Goal: Task Accomplishment & Management: Use online tool/utility

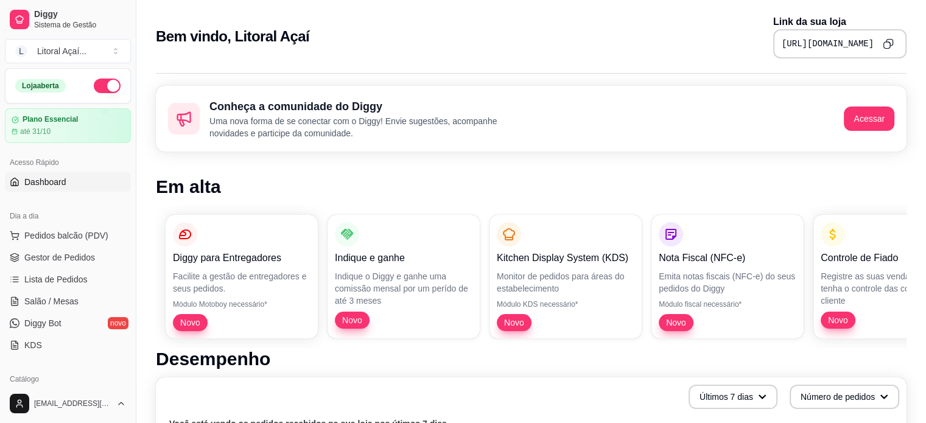
click at [883, 40] on icon "Copy to clipboard" at bounding box center [888, 43] width 11 height 11
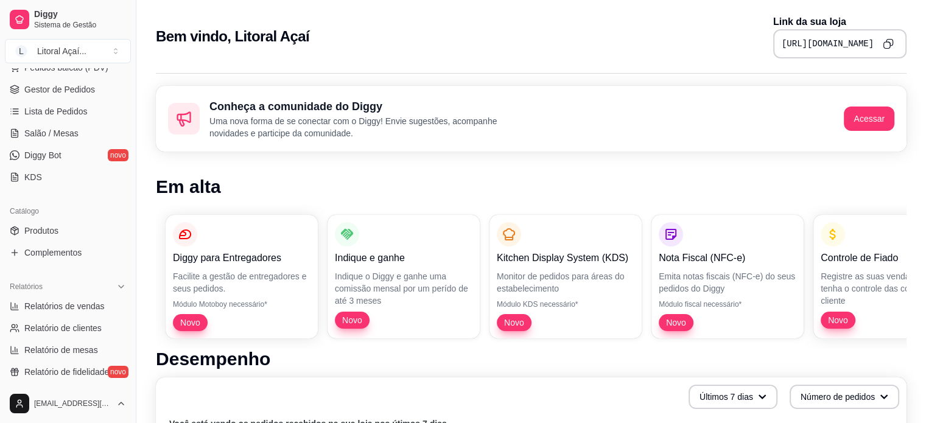
scroll to position [304, 0]
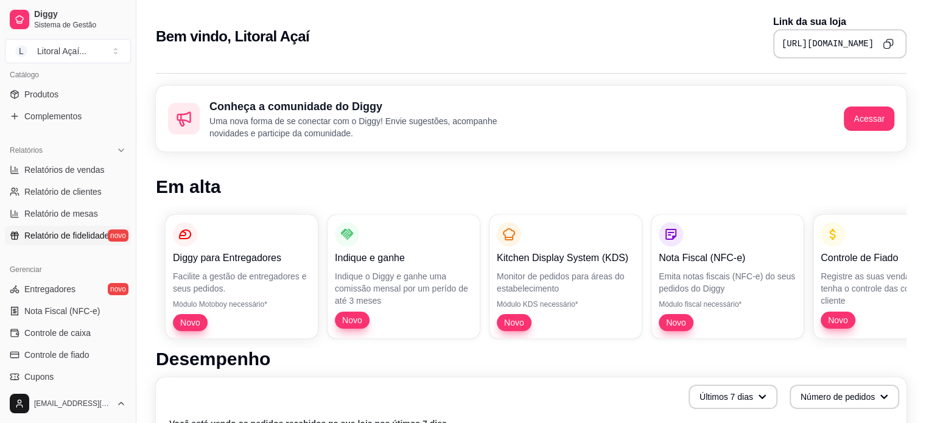
click at [58, 232] on span "Relatório de fidelidade" at bounding box center [66, 236] width 85 height 12
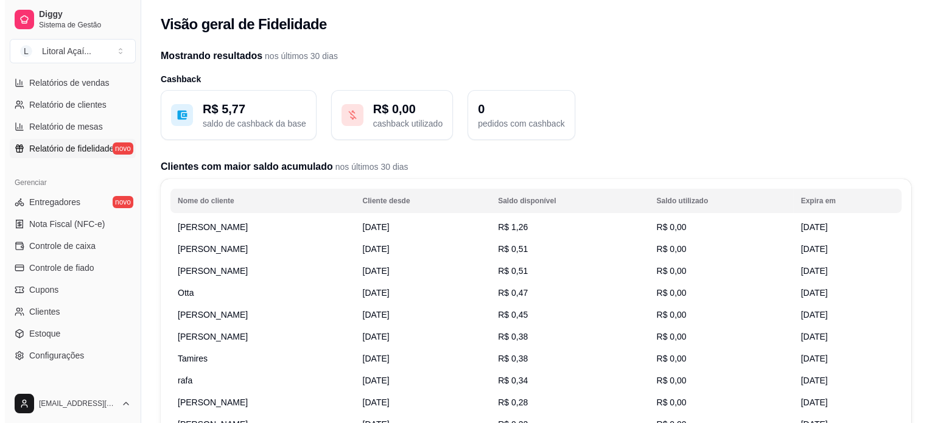
scroll to position [426, 0]
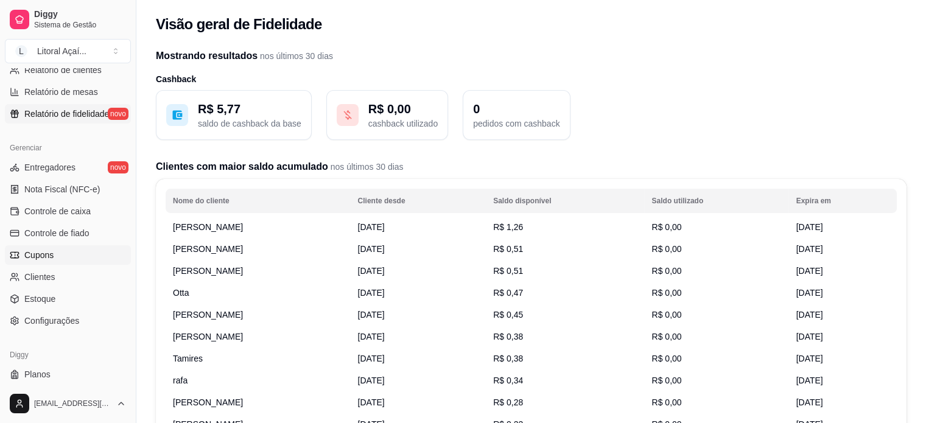
click at [62, 249] on link "Cupons" at bounding box center [68, 254] width 126 height 19
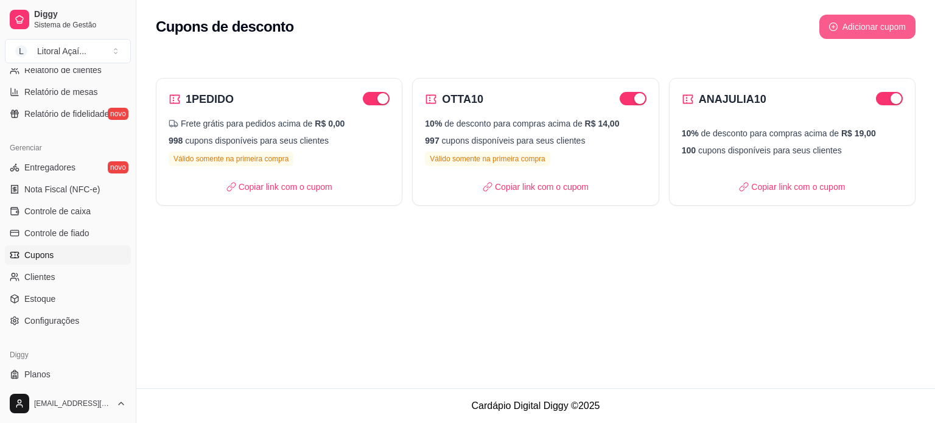
click at [873, 32] on button "Adicionar cupom" at bounding box center [868, 27] width 96 height 24
select select "FIXED_VALUE"
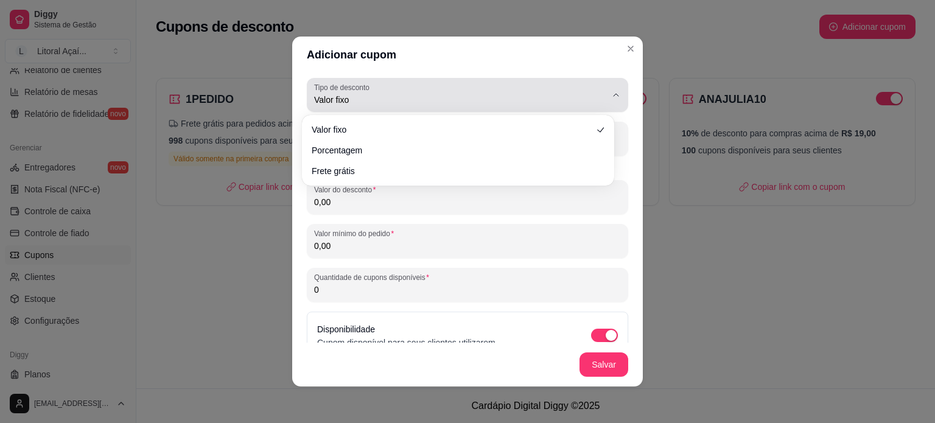
click at [377, 107] on button "Tipo de desconto Valor fixo" at bounding box center [468, 95] width 322 height 34
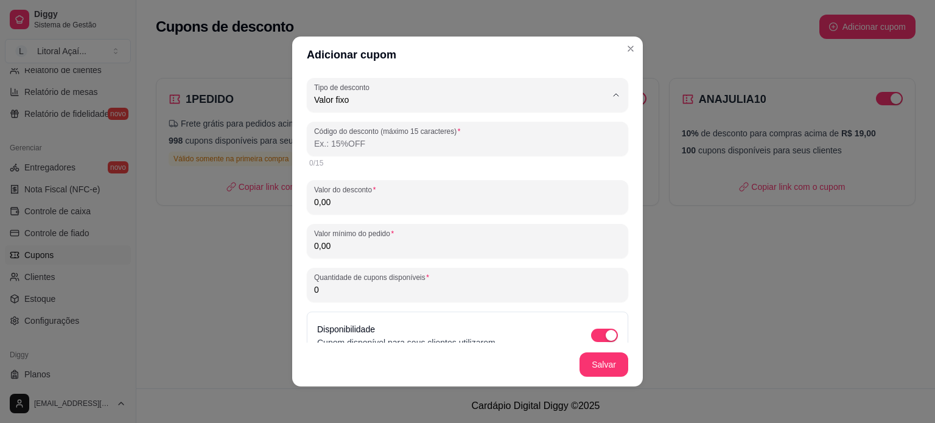
click at [358, 153] on span "Porcentagem" at bounding box center [452, 149] width 269 height 12
type input "PERCENTAGE"
select select "PERCENTAGE"
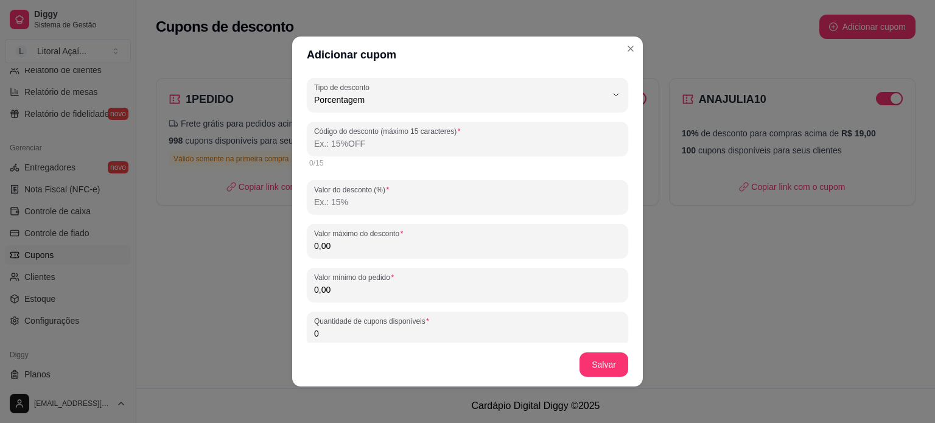
click at [358, 148] on input "Código do desconto (máximo 15 caracteres)" at bounding box center [467, 144] width 307 height 12
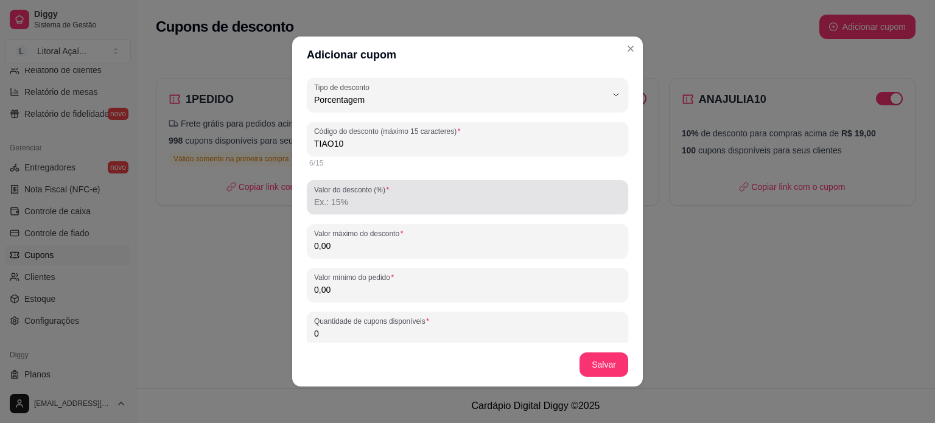
type input "TIAO10"
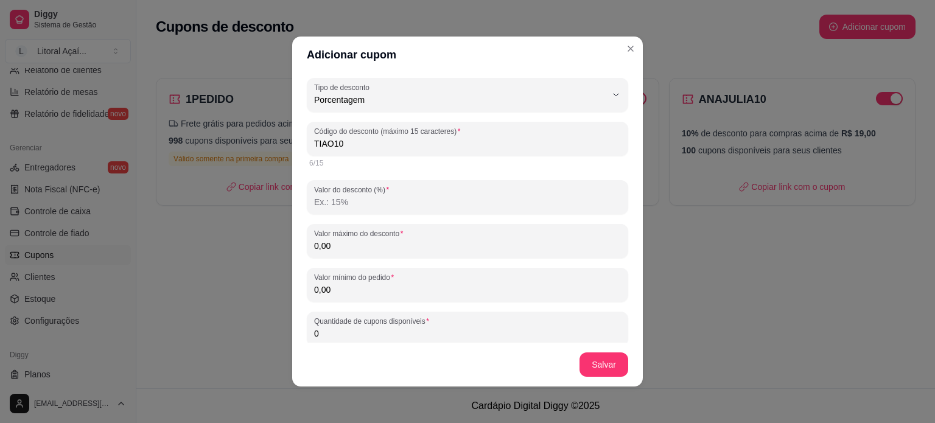
click at [371, 197] on input "Valor do desconto (%)" at bounding box center [467, 202] width 307 height 12
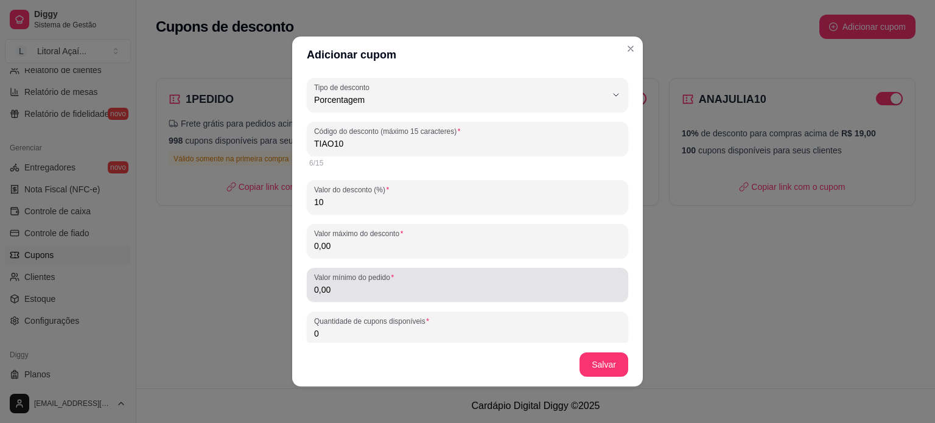
type input "10"
click at [443, 284] on input "0,00" at bounding box center [467, 290] width 307 height 12
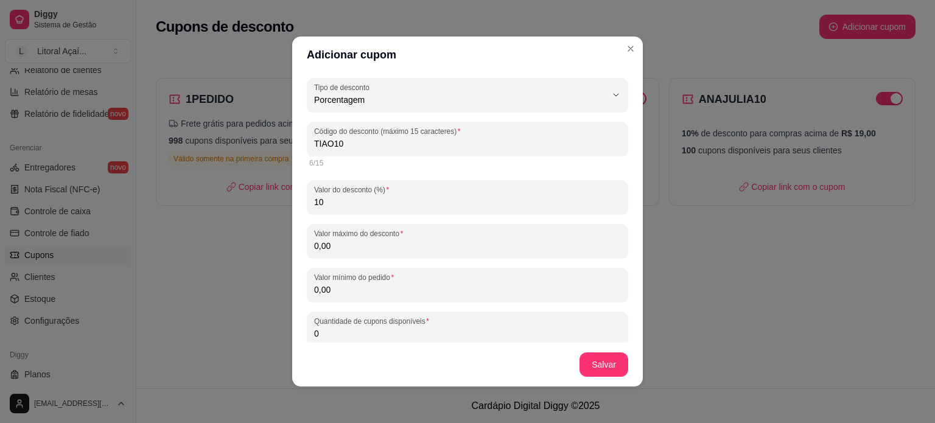
click at [435, 253] on div "0,00" at bounding box center [467, 241] width 307 height 24
type input "1.000,00"
drag, startPoint x: 379, startPoint y: 301, endPoint x: 285, endPoint y: 282, distance: 96.4
click at [285, 282] on div "Adicionar cupom PERCENTAGE Tipo de desconto Valor fixo Porcentagem Frete grátis…" at bounding box center [467, 211] width 935 height 423
drag, startPoint x: 340, startPoint y: 294, endPoint x: 279, endPoint y: 283, distance: 62.0
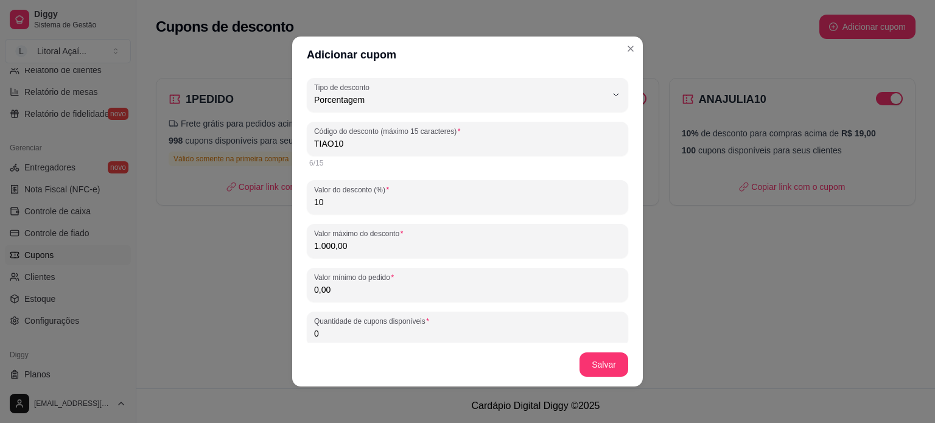
click at [279, 283] on div "Adicionar cupom PERCENTAGE Tipo de desconto Valor fixo Porcentagem Frete grátis…" at bounding box center [467, 211] width 935 height 423
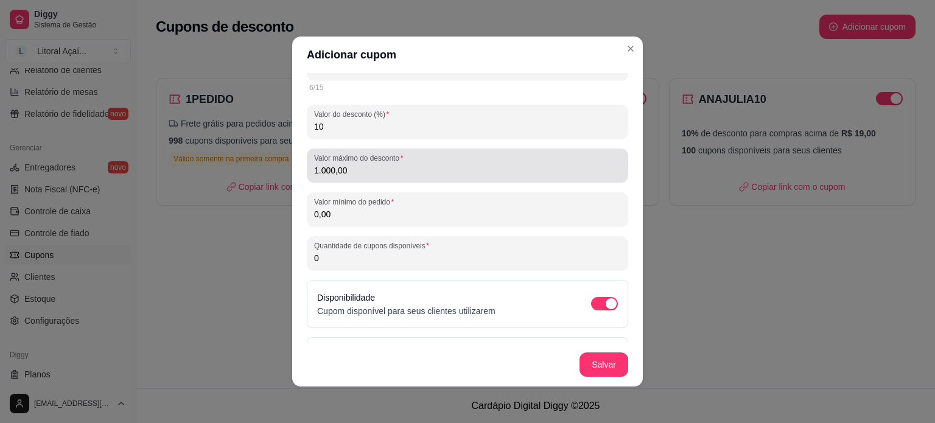
scroll to position [122, 0]
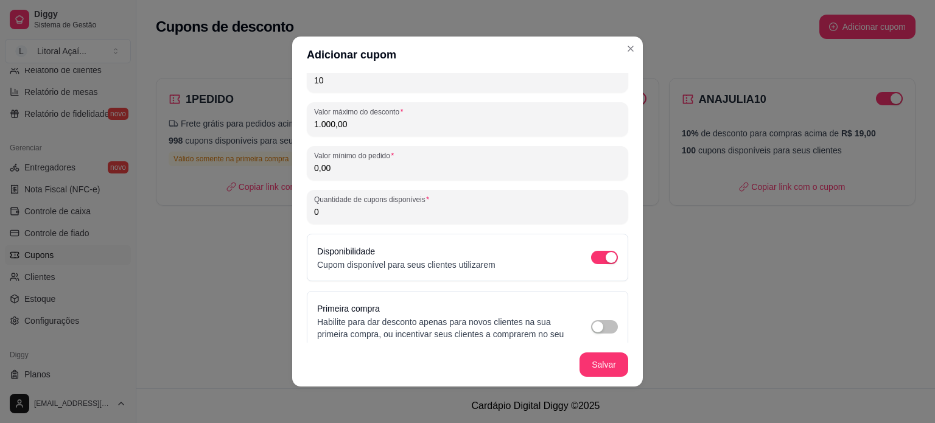
drag, startPoint x: 397, startPoint y: 209, endPoint x: 250, endPoint y: 203, distance: 147.5
click at [250, 203] on div "Adicionar cupom PERCENTAGE Tipo de desconto Valor fixo Porcentagem Frete grátis…" at bounding box center [467, 211] width 935 height 423
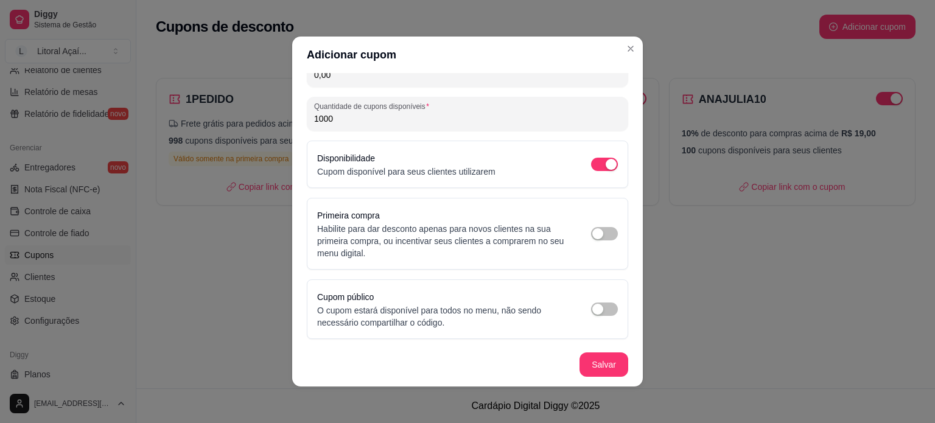
scroll to position [2, 0]
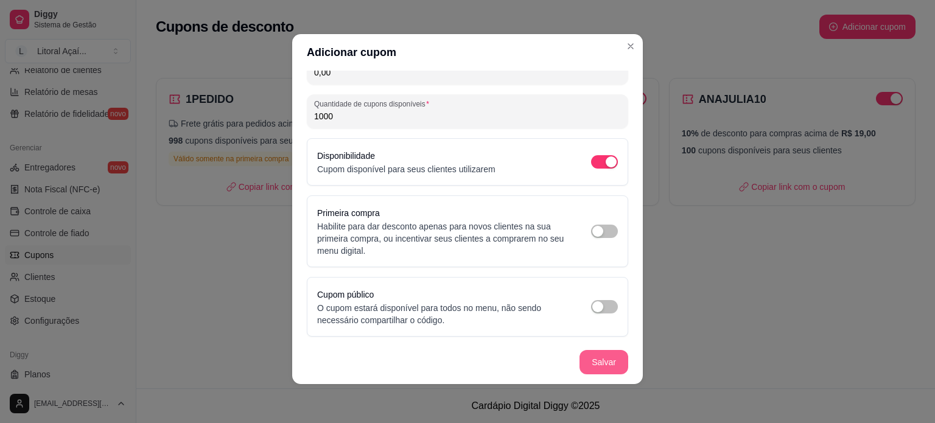
type input "1000"
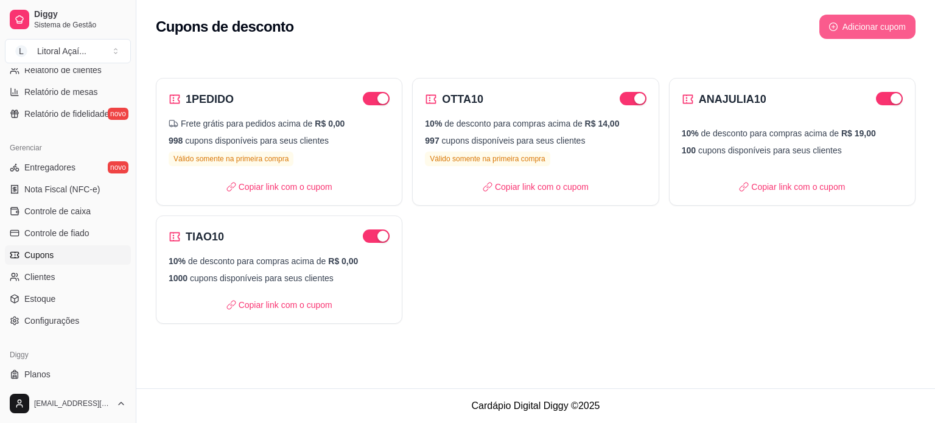
click at [890, 30] on button "Adicionar cupom" at bounding box center [868, 27] width 96 height 24
select select "FIXED_VALUE"
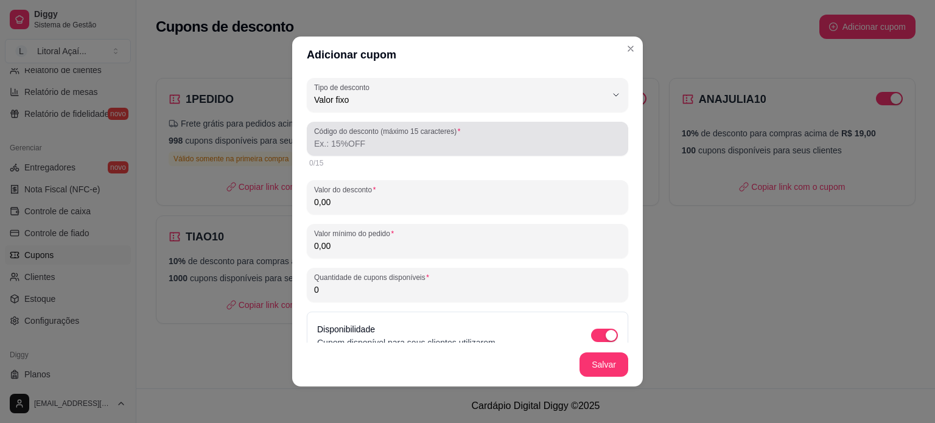
click at [378, 136] on label "Código do desconto (máximo 15 caracteres)" at bounding box center [389, 131] width 150 height 10
click at [378, 138] on input "Código do desconto (máximo 15 caracteres)" at bounding box center [467, 144] width 307 height 12
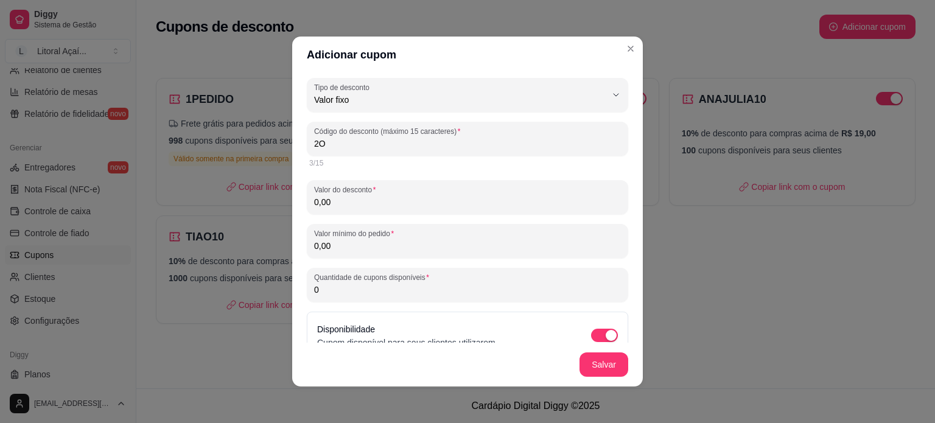
type input "2"
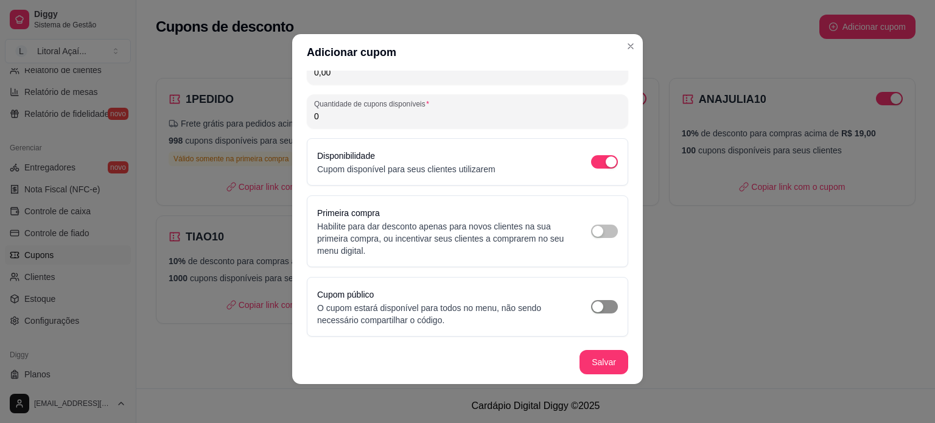
type input "2OFF"
click at [595, 309] on span "button" at bounding box center [604, 306] width 27 height 13
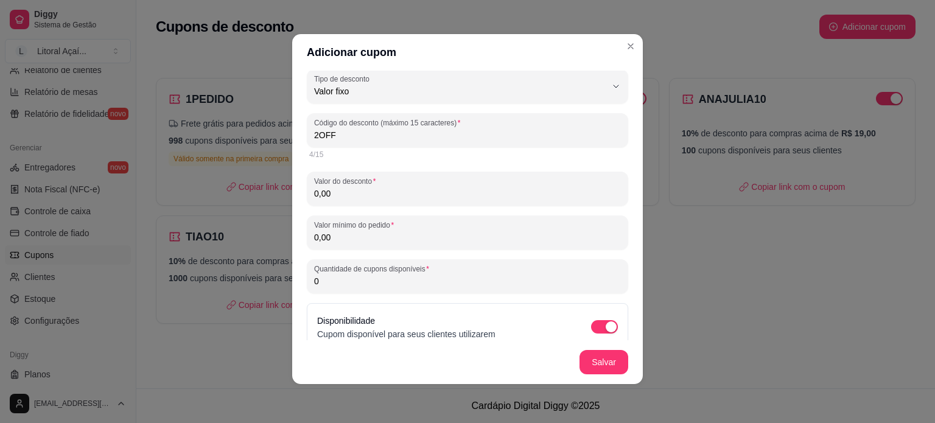
scroll to position [0, 0]
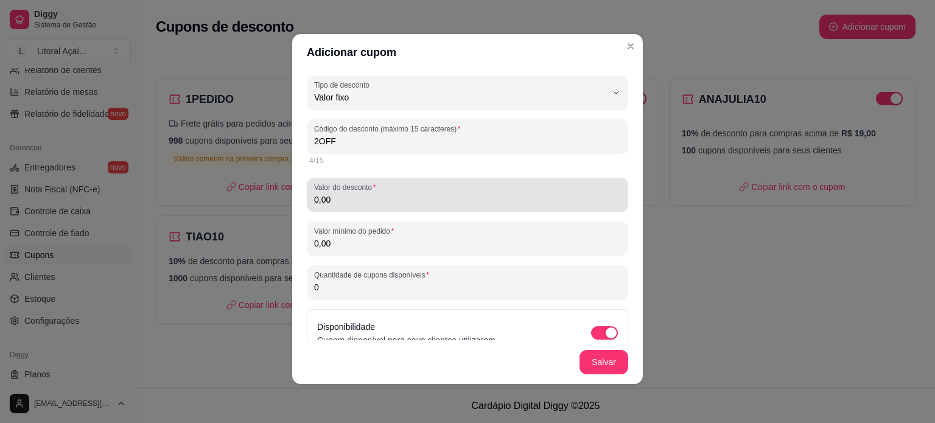
click at [359, 208] on div "Valor do desconto 0,00" at bounding box center [468, 195] width 322 height 34
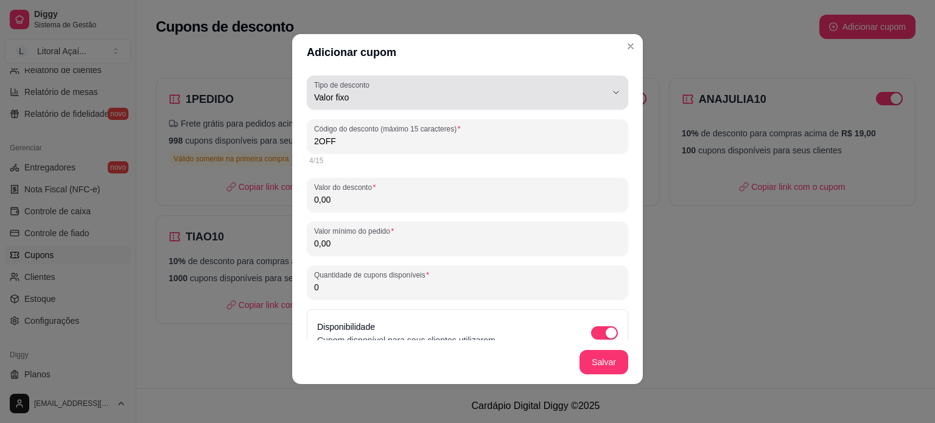
click at [378, 105] on button "Tipo de desconto Valor fixo" at bounding box center [468, 93] width 322 height 34
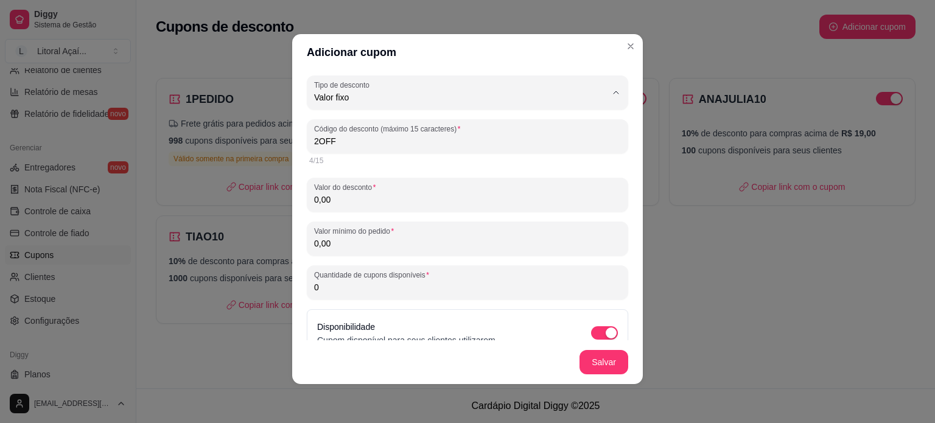
click at [365, 144] on ul "Valor fixo Porcentagem Frete grátis" at bounding box center [458, 147] width 290 height 58
type input "PERCENTAGE"
select select "PERCENTAGE"
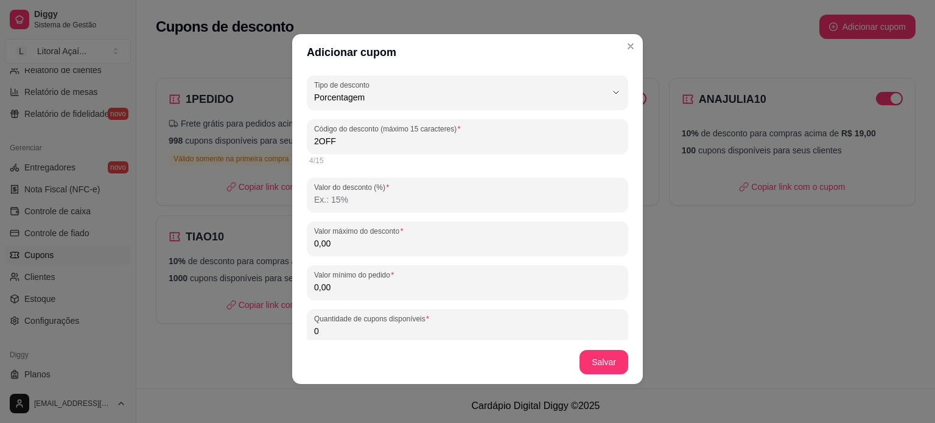
click at [365, 144] on input "2OFF" at bounding box center [467, 141] width 307 height 12
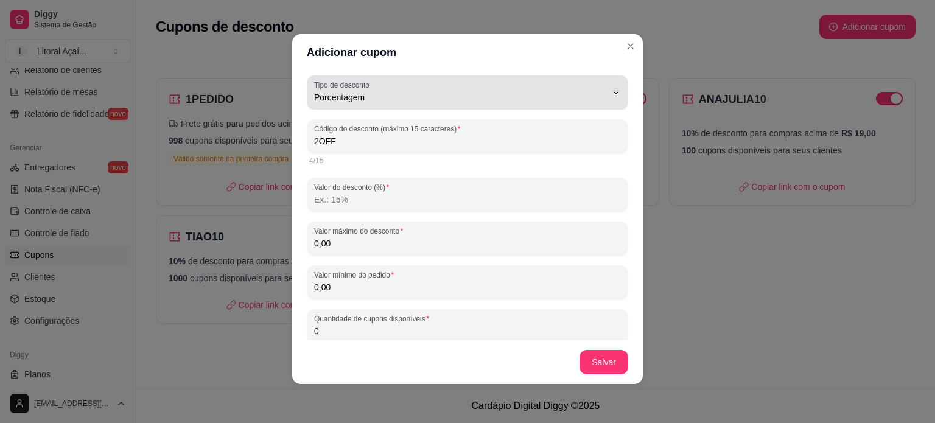
click at [372, 108] on button "Tipo de desconto Porcentagem" at bounding box center [468, 93] width 322 height 34
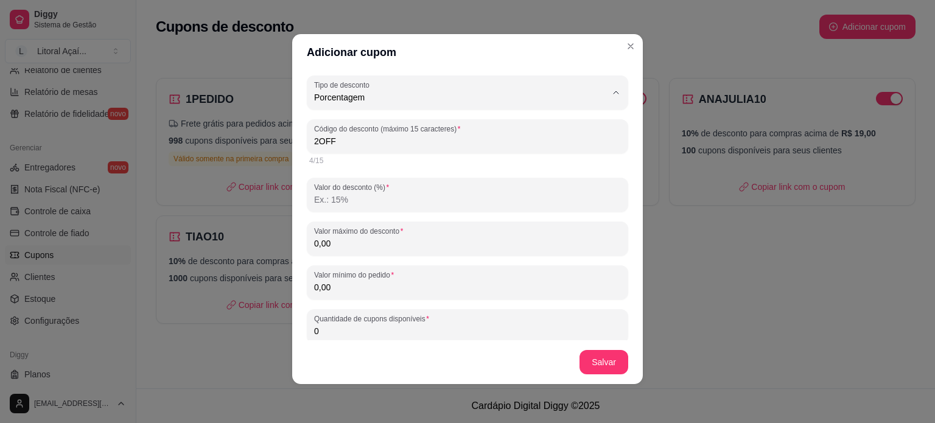
click at [359, 142] on span "Porcentagem" at bounding box center [452, 147] width 269 height 12
select select
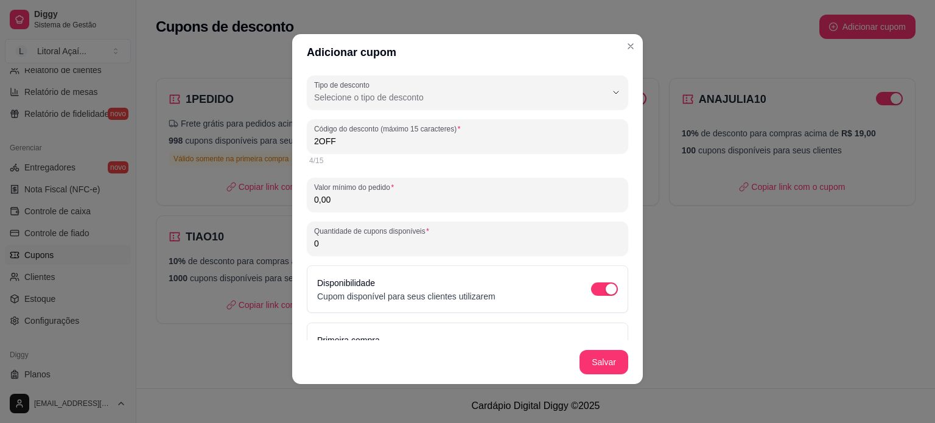
click at [362, 203] on input "0,00" at bounding box center [467, 200] width 307 height 12
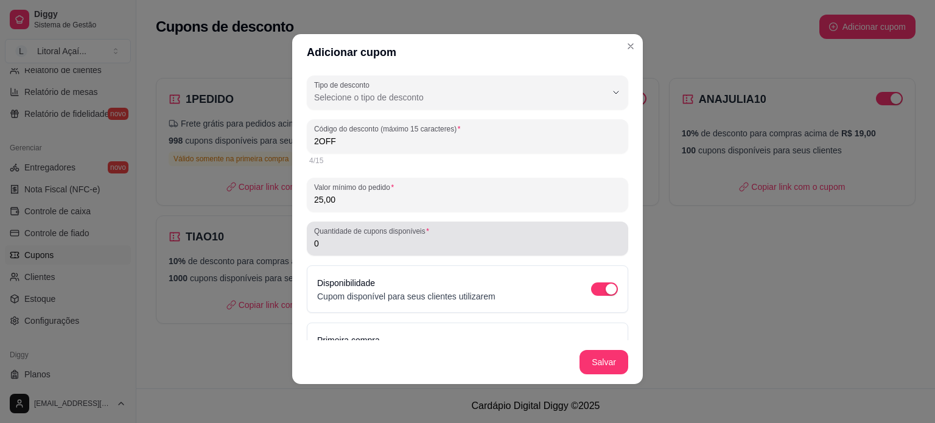
type input "25,00"
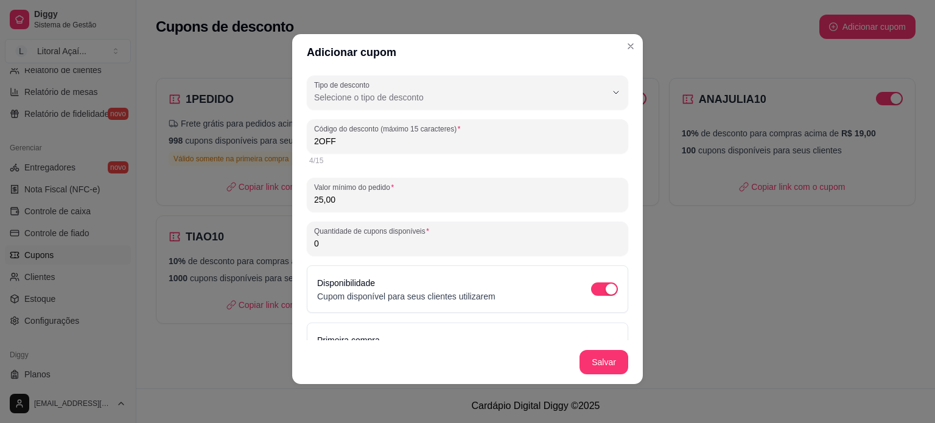
drag, startPoint x: 362, startPoint y: 247, endPoint x: 304, endPoint y: 239, distance: 57.8
click at [307, 240] on div "Quantidade de cupons disponíveis 0" at bounding box center [468, 239] width 322 height 34
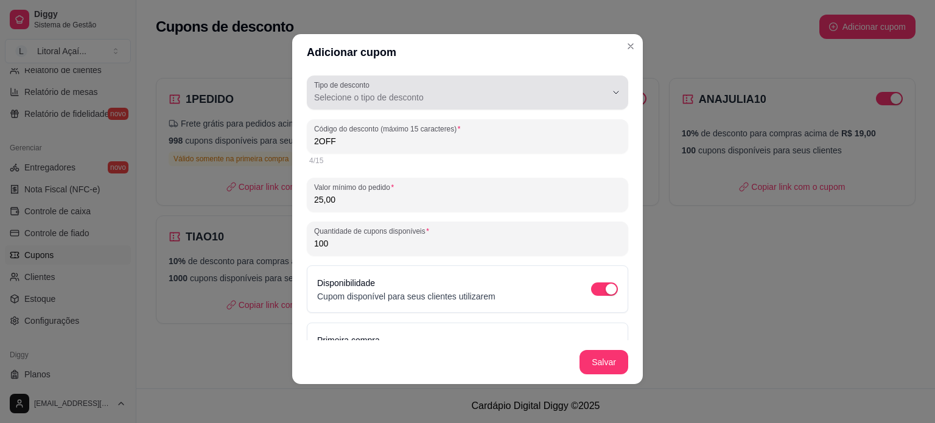
type input "100"
click at [408, 99] on span "Selecione o tipo de desconto" at bounding box center [460, 97] width 292 height 12
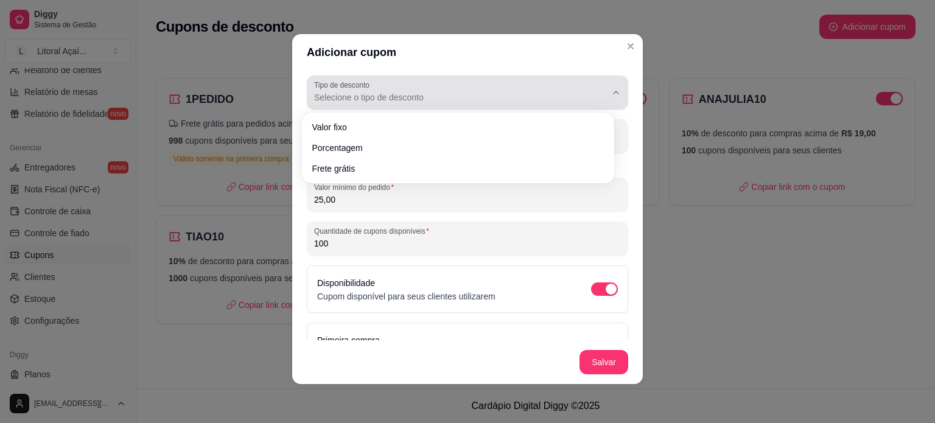
click at [408, 99] on span "Selecione o tipo de desconto" at bounding box center [460, 97] width 292 height 12
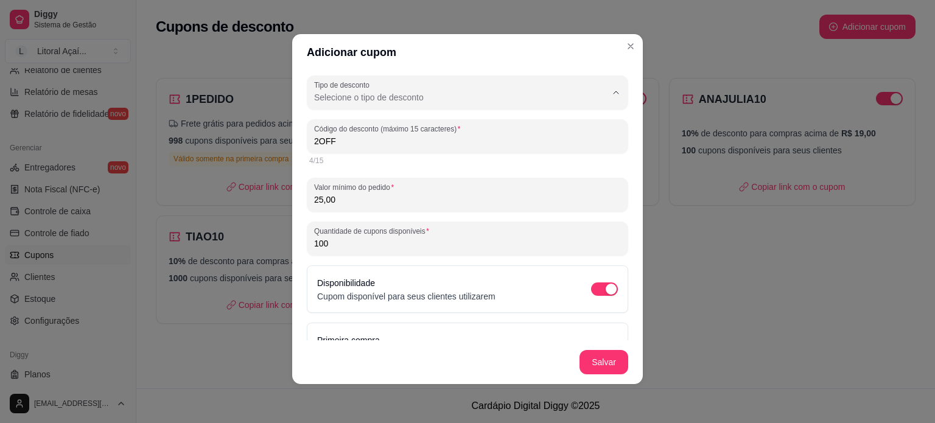
click at [332, 150] on span "Porcentagem" at bounding box center [452, 147] width 269 height 12
type input "PERCENTAGE"
select select "PERCENTAGE"
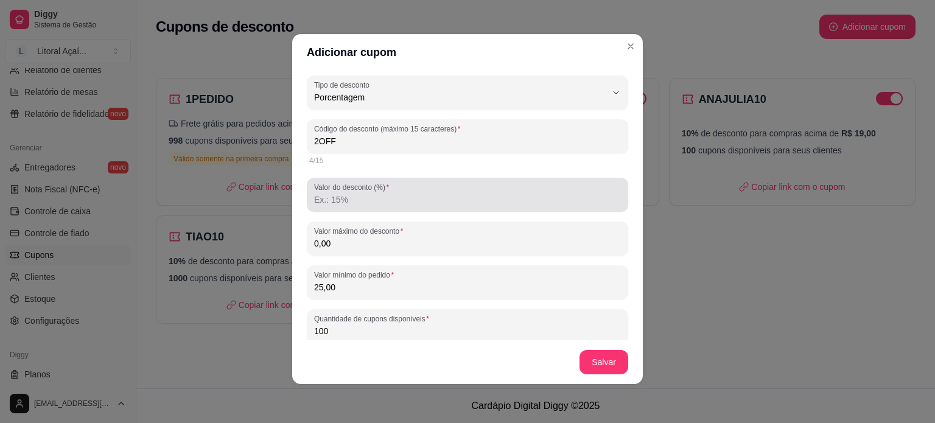
click at [395, 203] on input "Valor do desconto (%)" at bounding box center [467, 200] width 307 height 12
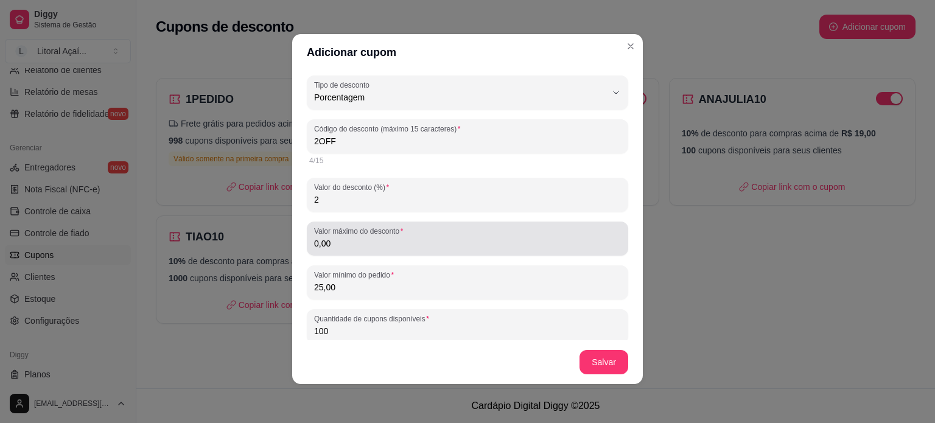
type input "2"
click at [380, 252] on div "Valor máximo do desconto 0,00" at bounding box center [468, 239] width 322 height 34
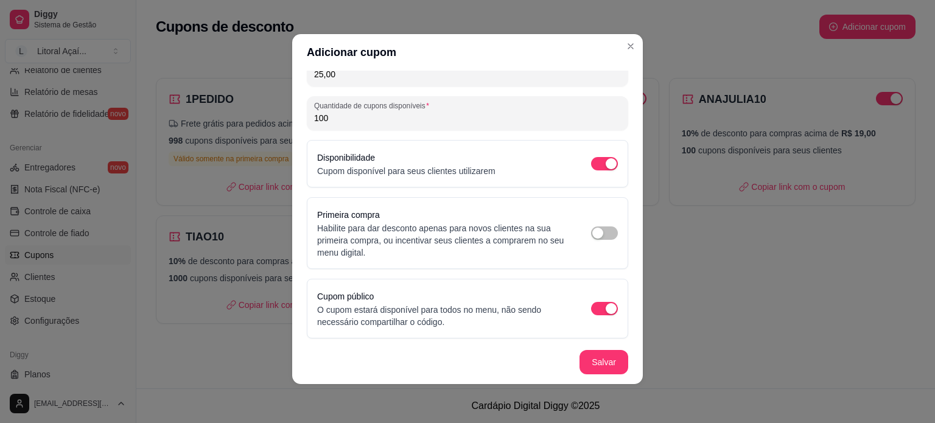
scroll to position [215, 0]
click at [591, 362] on button "Salvar" at bounding box center [603, 363] width 47 height 24
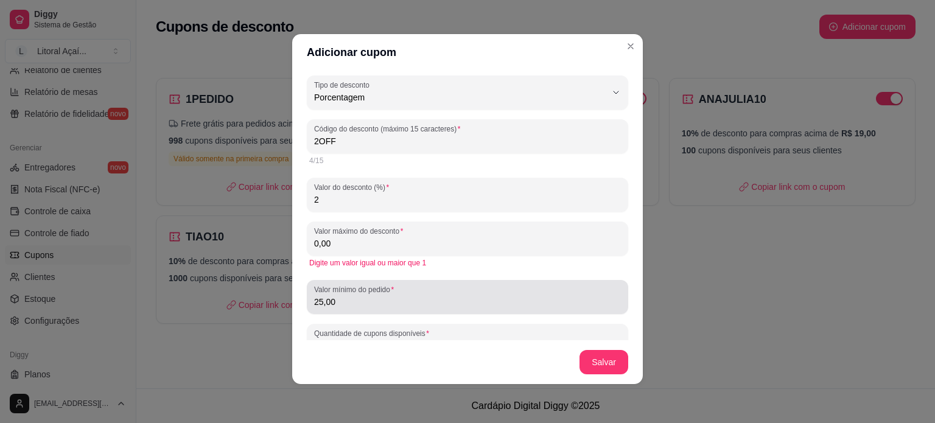
scroll to position [0, 0]
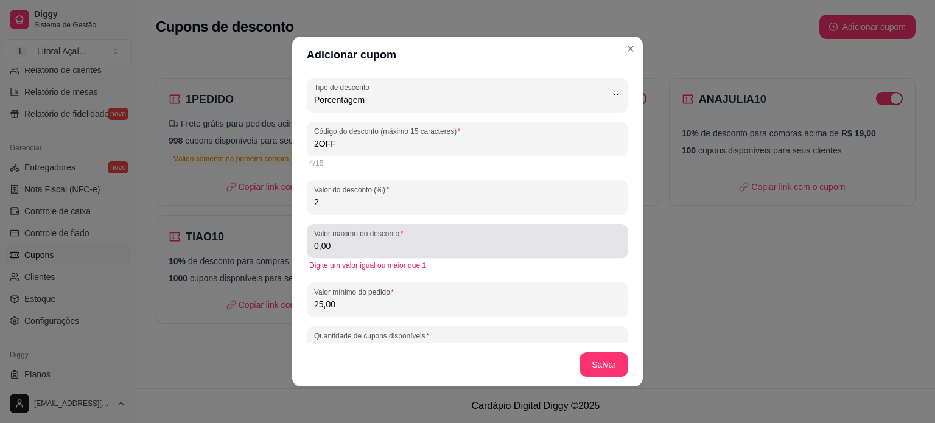
click at [399, 243] on input "0,00" at bounding box center [467, 246] width 307 height 12
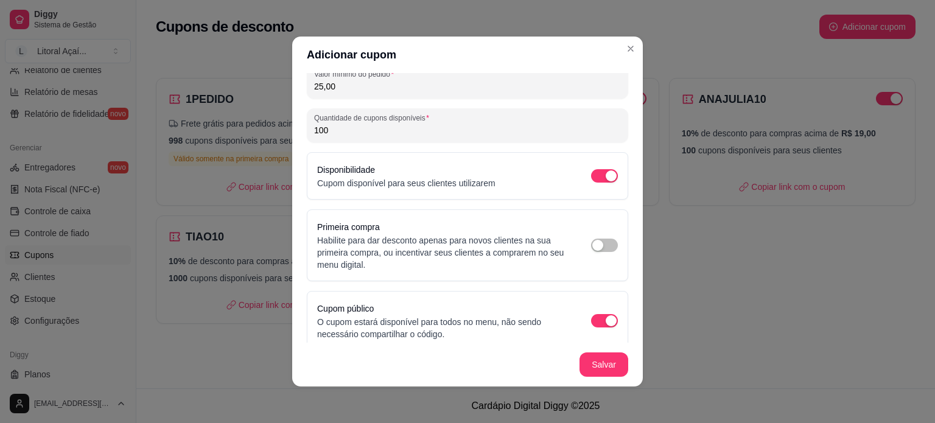
scroll to position [215, 0]
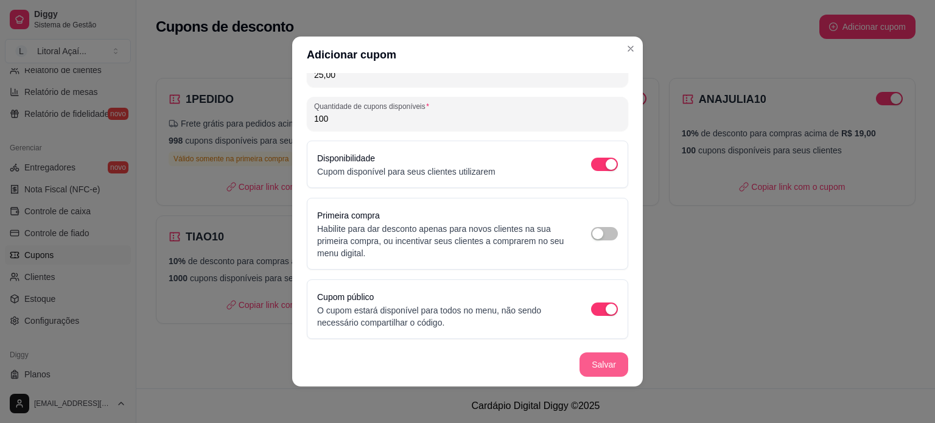
type input "50,00"
click at [587, 351] on footer "Salvar" at bounding box center [467, 365] width 351 height 44
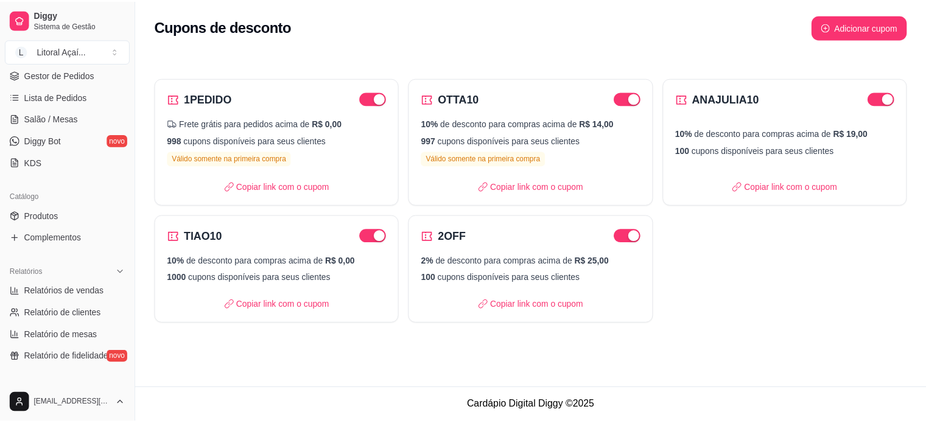
scroll to position [0, 0]
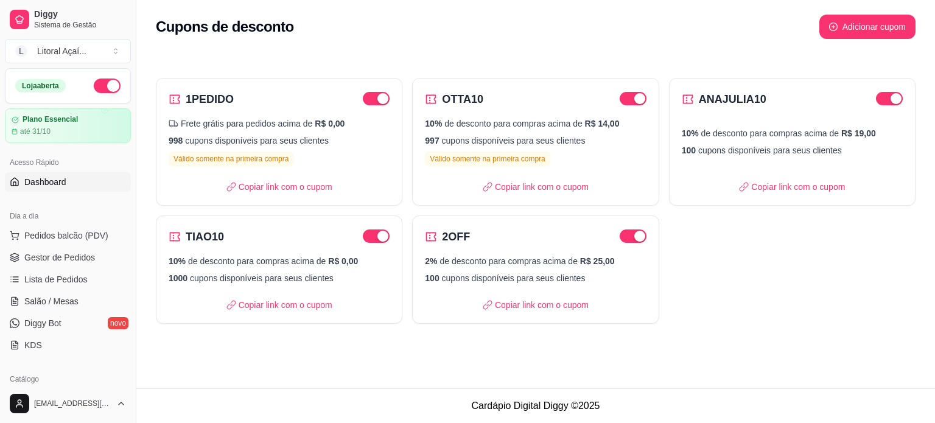
click at [54, 188] on link "Dashboard" at bounding box center [68, 181] width 126 height 19
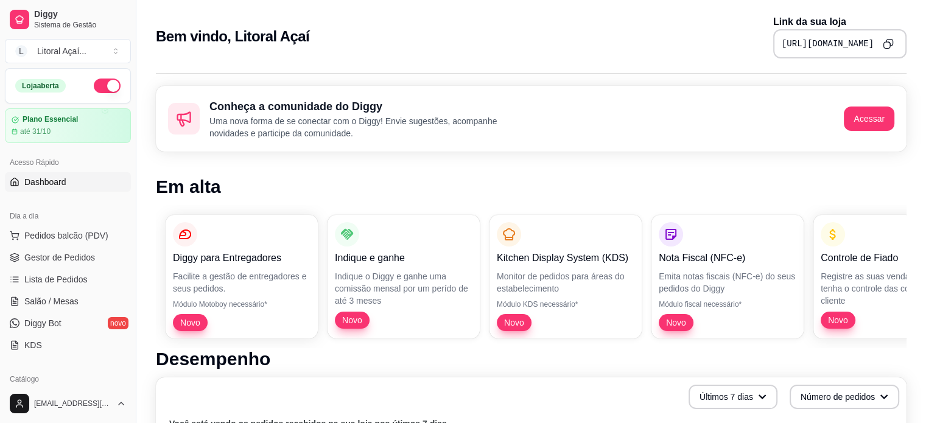
click at [890, 47] on icon "Copy to clipboard" at bounding box center [887, 45] width 7 height 7
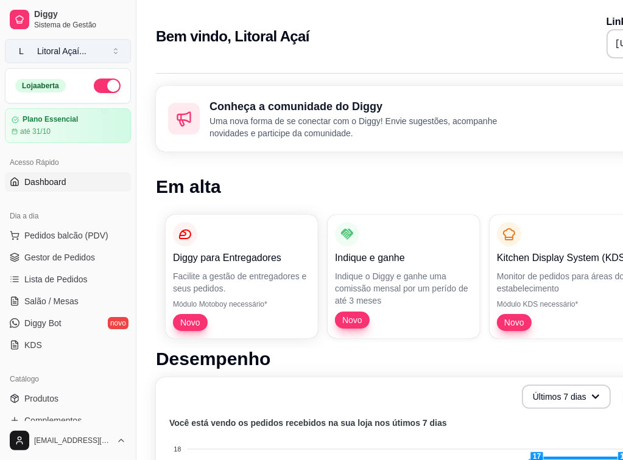
click at [107, 52] on button "L Litoral Açaí ..." at bounding box center [68, 51] width 126 height 24
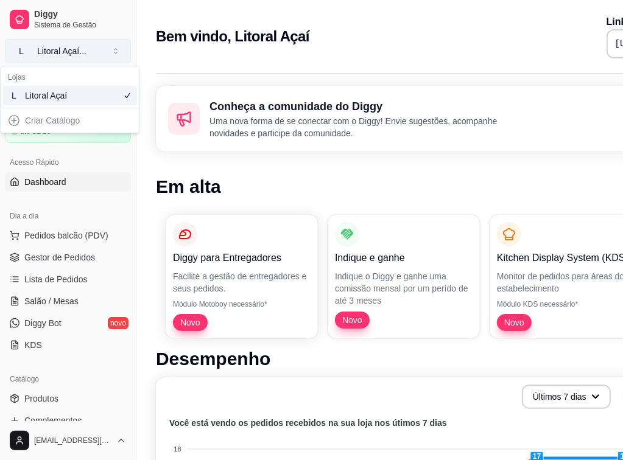
click at [107, 52] on button "L Litoral Açaí ..." at bounding box center [68, 51] width 126 height 24
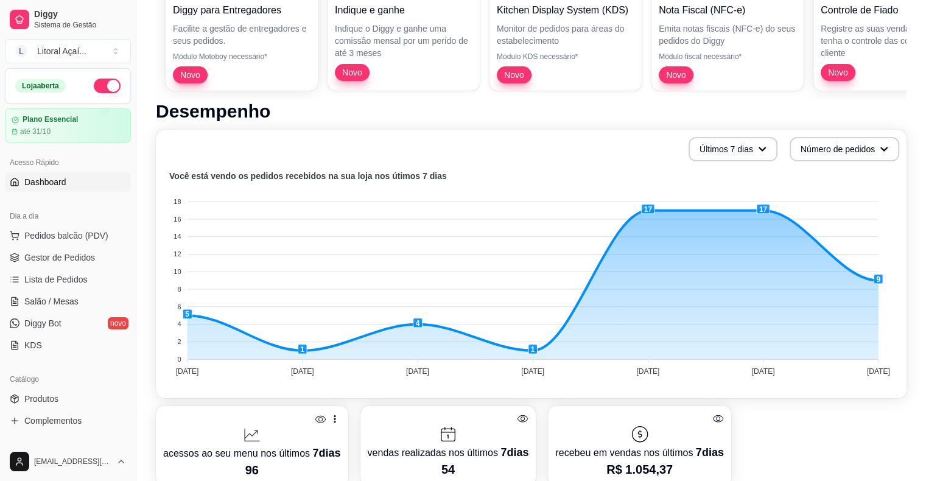
scroll to position [244, 0]
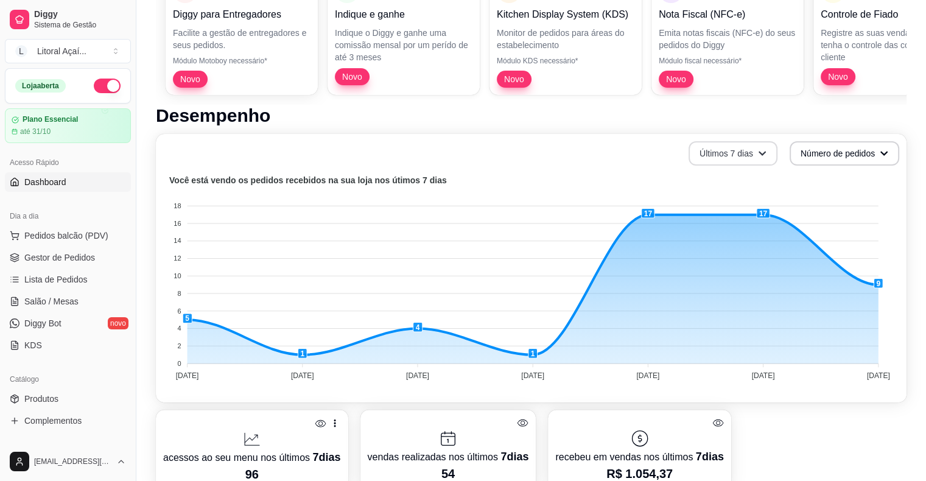
click at [622, 149] on button "Últimos 7 dias" at bounding box center [733, 153] width 89 height 24
click at [622, 225] on span "Últimos 30 dias" at bounding box center [733, 224] width 102 height 12
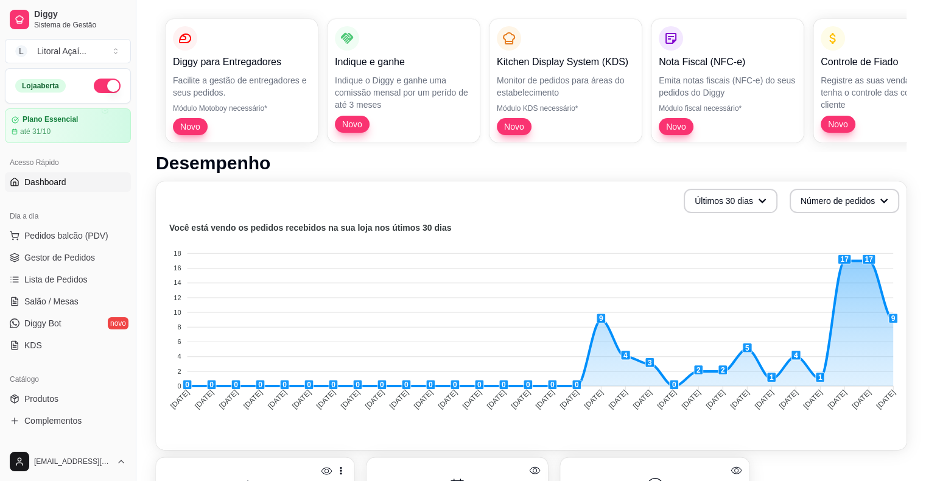
scroll to position [193, 0]
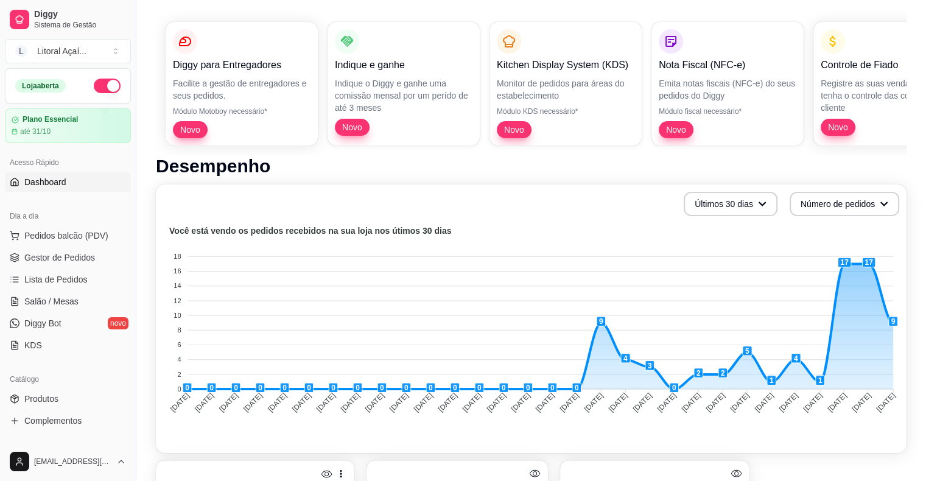
click at [622, 3] on html "Diggy Sistema de Gestão L Litoral Açaí ... Loja aberta Plano Essencial até 31/1…" at bounding box center [463, 47] width 926 height 481
click at [622, 57] on div "Diggy para Entregadores Facilite a gestão de entregadores e seus pedidos. Módul…" at bounding box center [531, 83] width 751 height 143
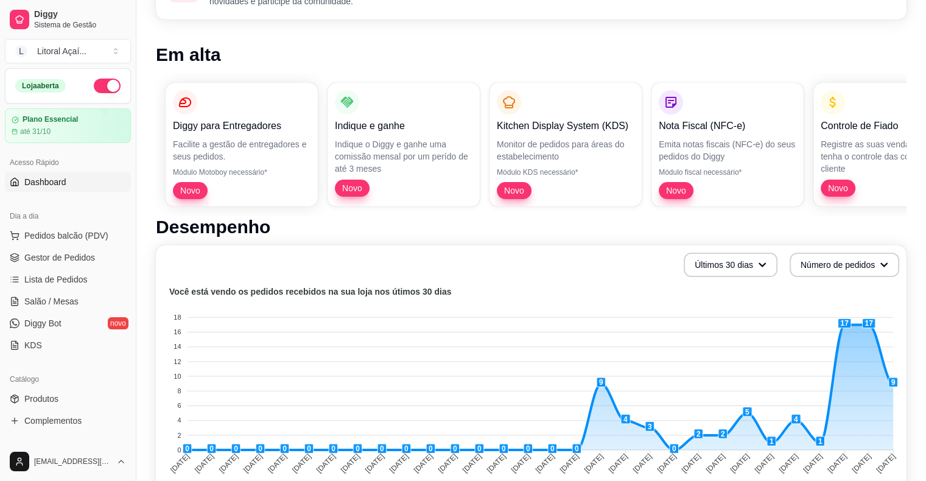
scroll to position [0, 0]
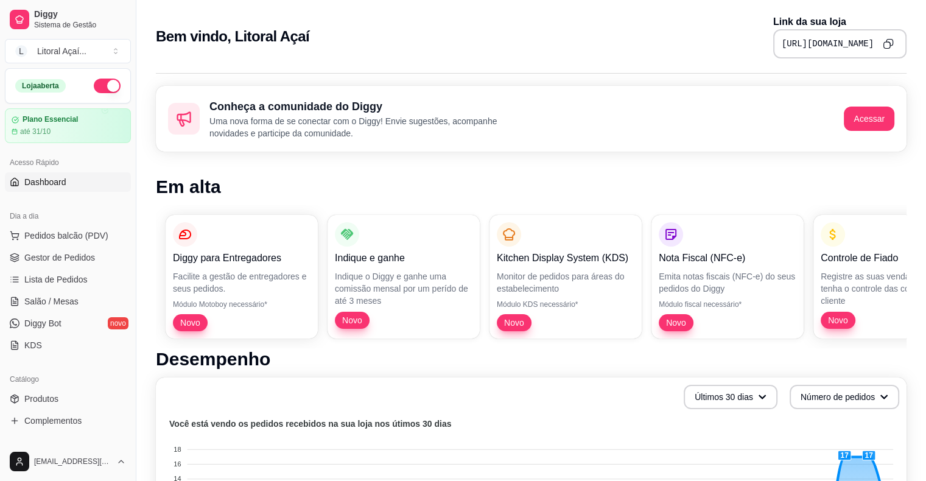
click at [622, 191] on h1 "Em alta" at bounding box center [531, 187] width 751 height 22
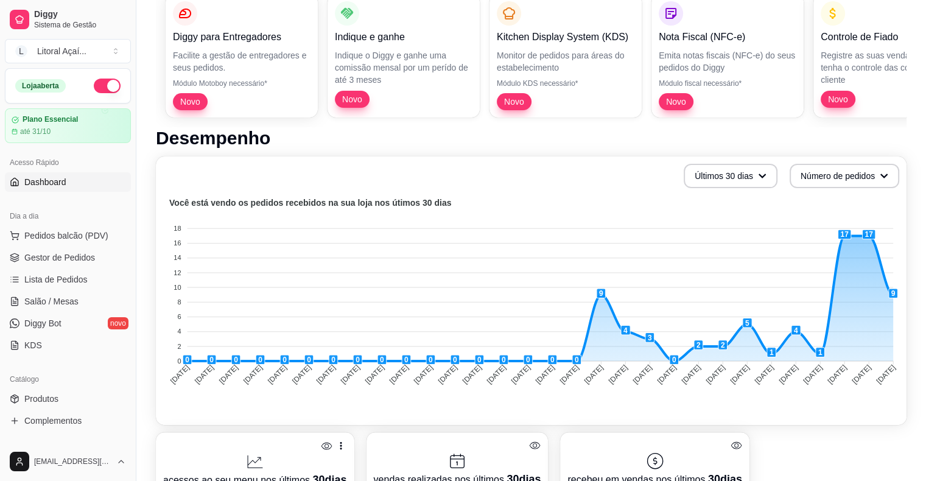
scroll to position [304, 0]
